Goal: Information Seeking & Learning: Learn about a topic

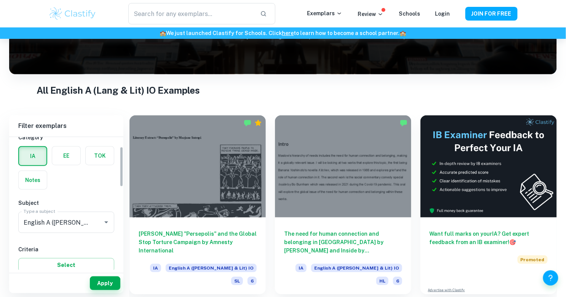
scroll to position [59, 0]
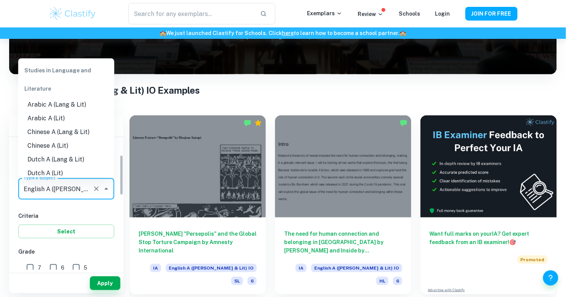
click at [65, 191] on input "English A ([PERSON_NAME] & Lit) IO" at bounding box center [56, 189] width 68 height 14
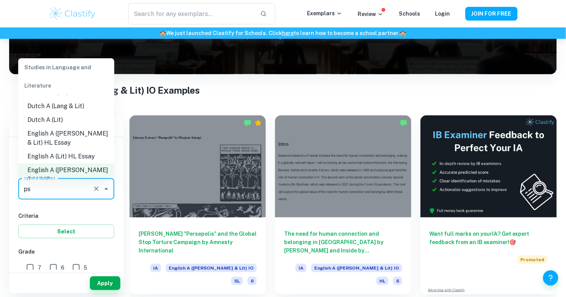
scroll to position [0, 0]
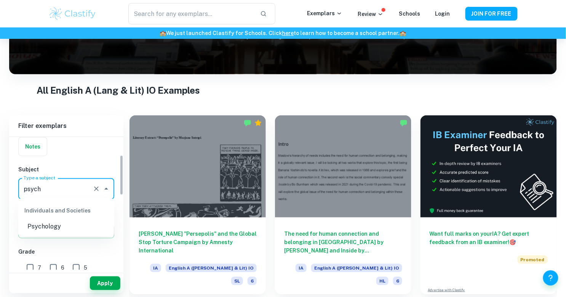
click at [62, 226] on li "Psychology" at bounding box center [66, 227] width 96 height 14
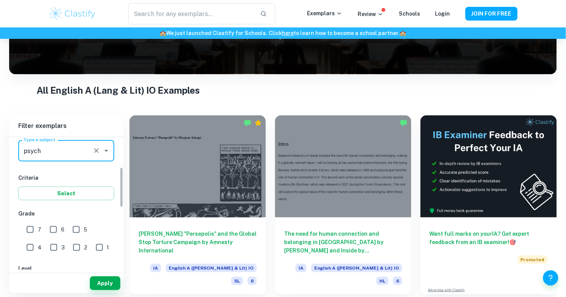
scroll to position [121, 0]
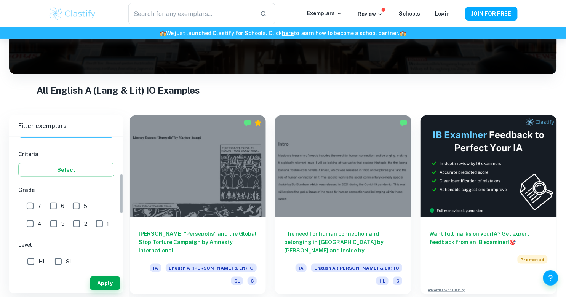
type input "Psychology"
click at [26, 204] on input "7" at bounding box center [29, 205] width 15 height 15
checkbox input "true"
click at [51, 204] on input "6" at bounding box center [53, 205] width 15 height 15
checkbox input "true"
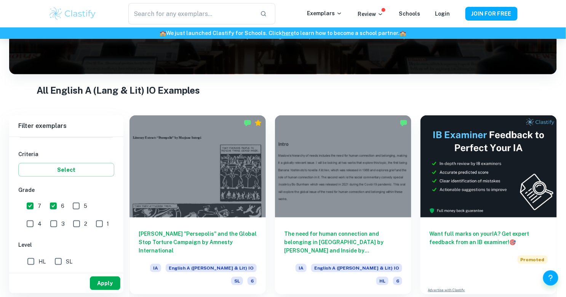
click at [110, 285] on button "Apply" at bounding box center [105, 283] width 30 height 14
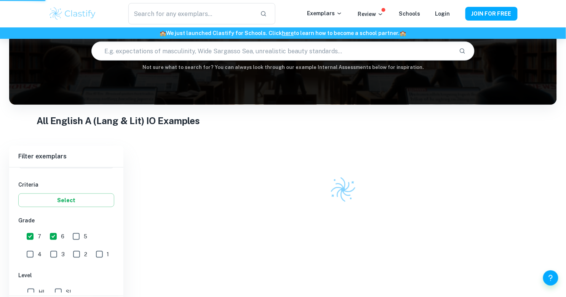
scroll to position [47, 0]
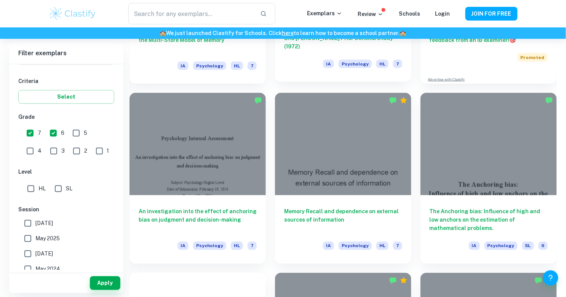
scroll to position [343, 0]
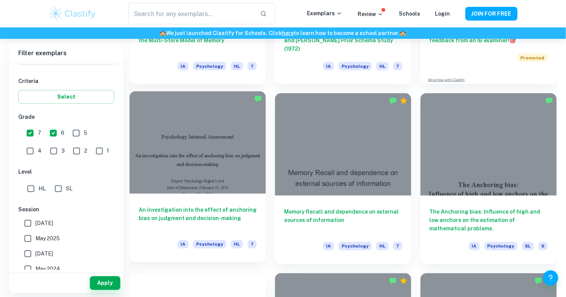
click at [196, 173] on div at bounding box center [197, 142] width 136 height 102
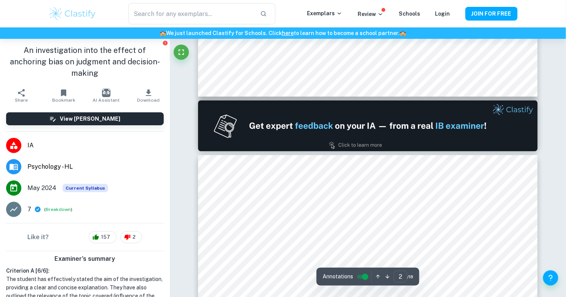
scroll to position [496, 0]
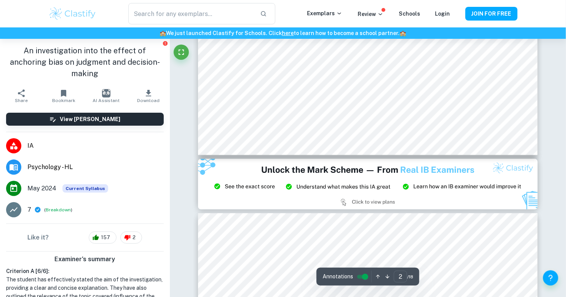
type input "3"
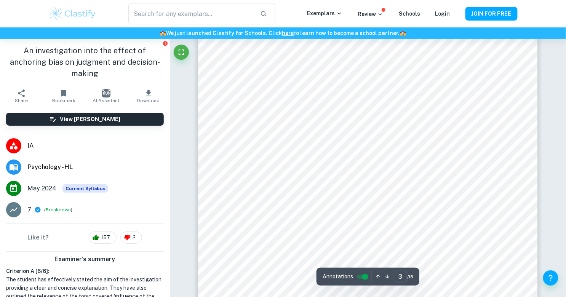
scroll to position [1037, 0]
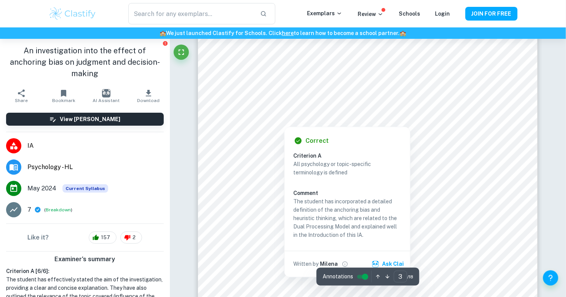
click at [288, 94] on div at bounding box center [367, 98] width 259 height 16
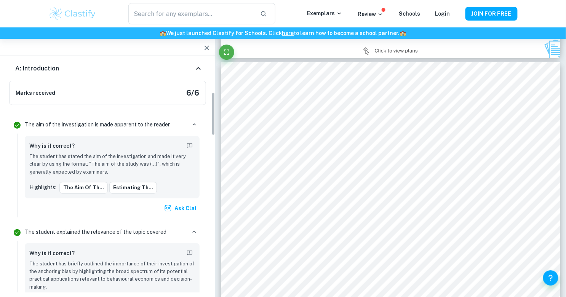
scroll to position [11, 0]
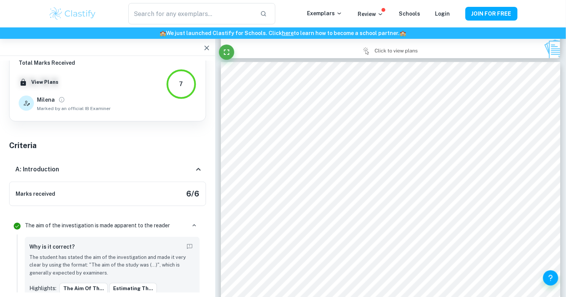
click at [204, 44] on icon "button" at bounding box center [206, 47] width 9 height 9
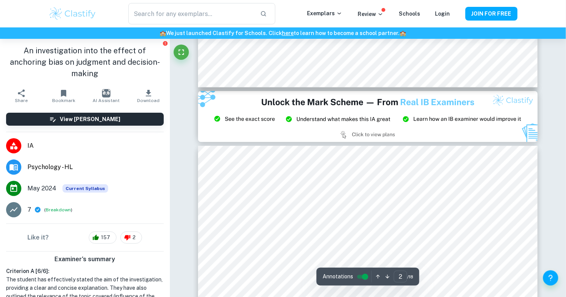
type input "3"
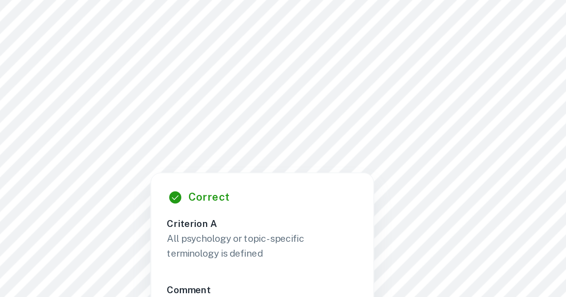
scroll to position [931, 0]
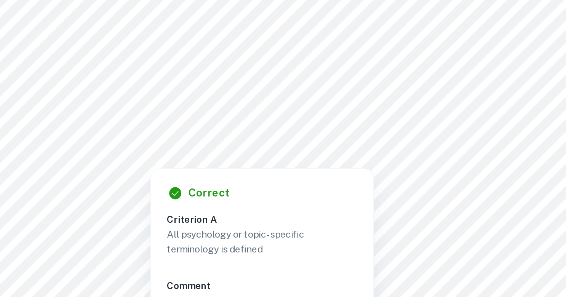
click at [424, 139] on div at bounding box center [367, 138] width 259 height 16
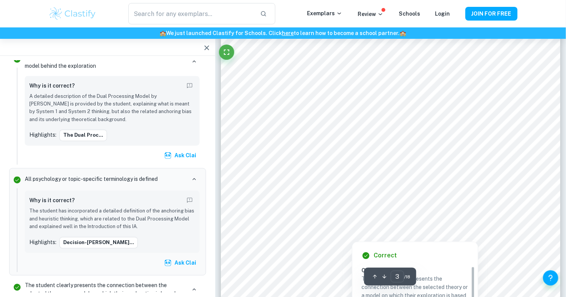
scroll to position [1182, 0]
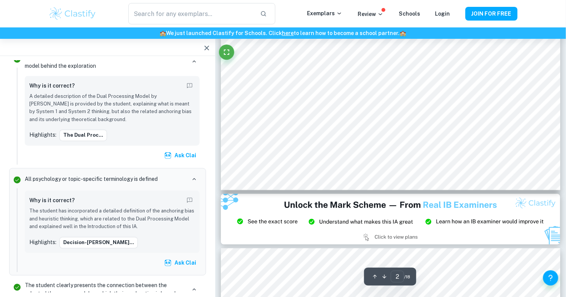
type input "3"
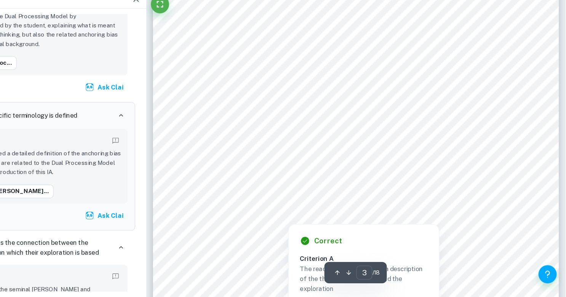
scroll to position [1074, 0]
